Goal: Navigation & Orientation: Find specific page/section

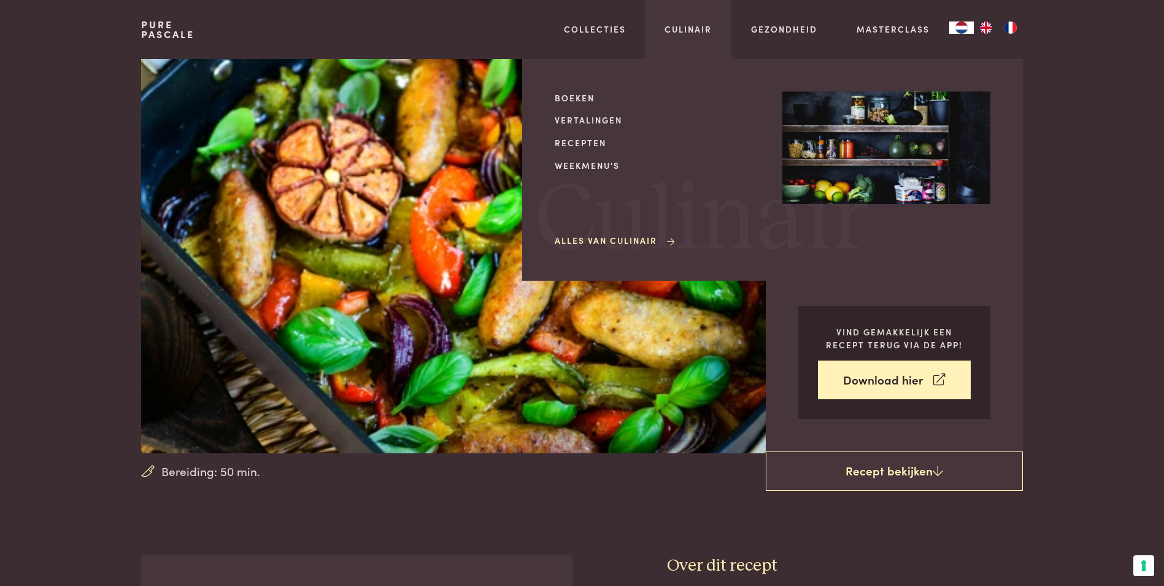
drag, startPoint x: 681, startPoint y: 28, endPoint x: 659, endPoint y: 49, distance: 30.8
click at [681, 28] on link "Culinair" at bounding box center [688, 29] width 47 height 13
click at [582, 98] on link "Boeken" at bounding box center [659, 97] width 208 height 13
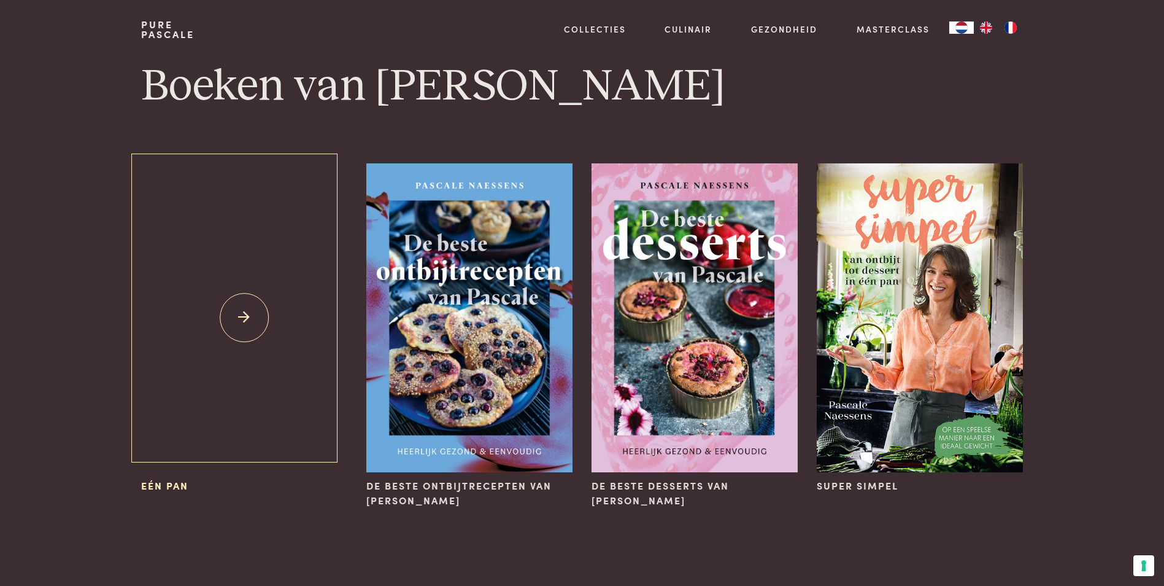
click at [232, 320] on img at bounding box center [244, 317] width 206 height 309
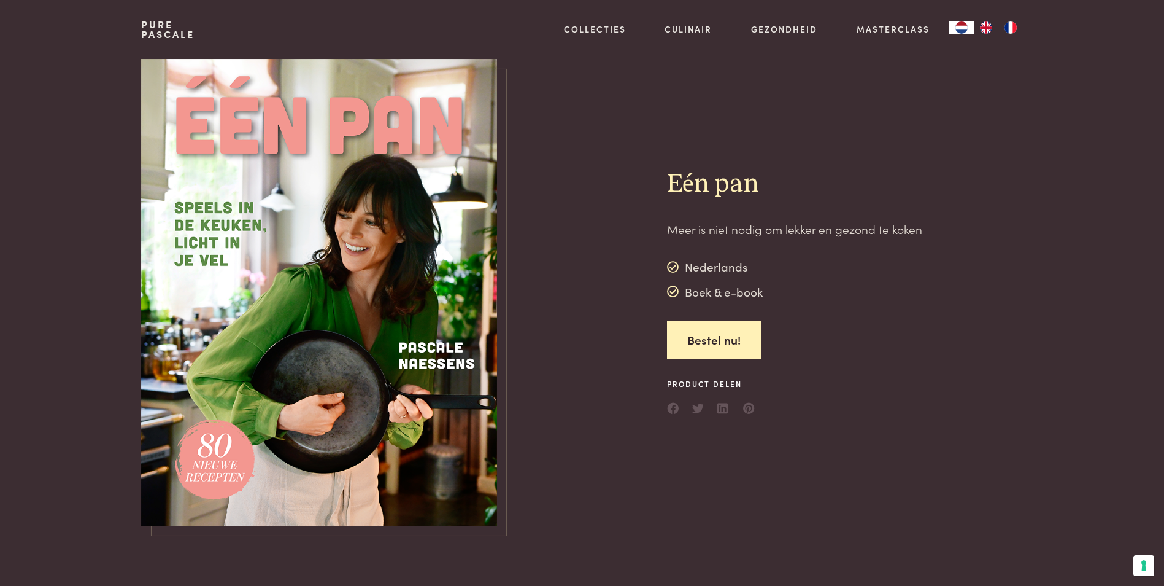
click at [419, 336] on img at bounding box center [319, 292] width 356 height 467
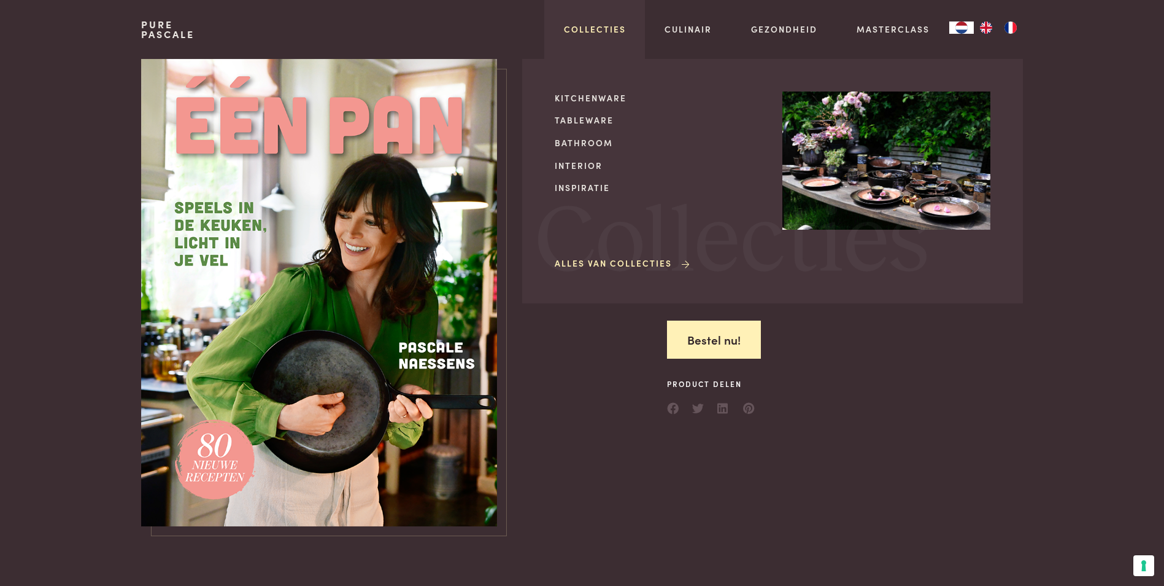
click at [602, 30] on link "Collecties" at bounding box center [595, 29] width 62 height 13
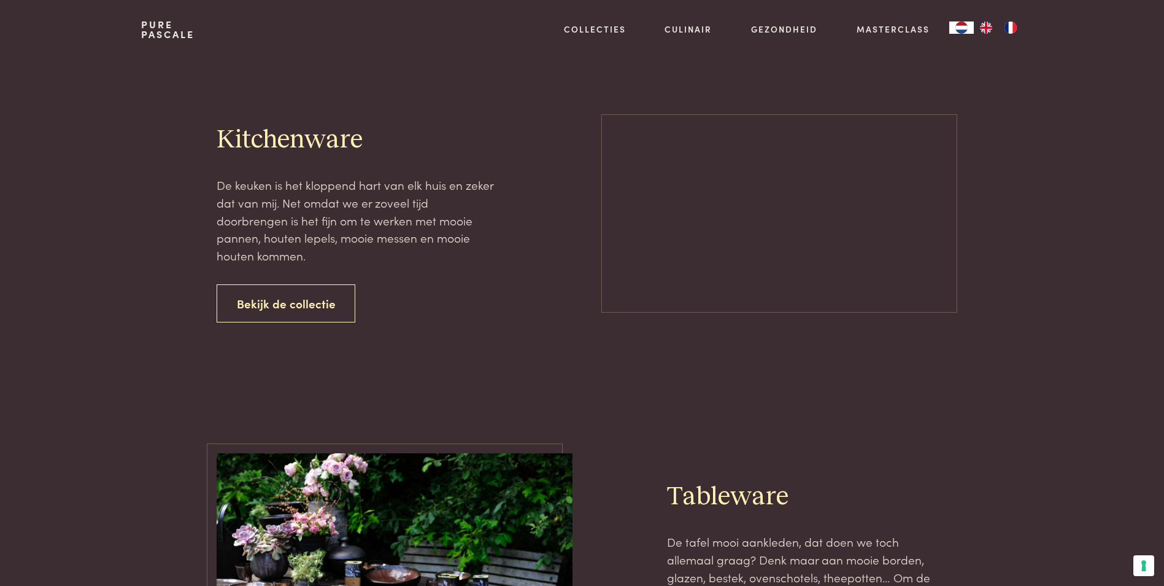
click at [691, 26] on link "Culinair" at bounding box center [688, 29] width 47 height 13
